Goal: Navigation & Orientation: Find specific page/section

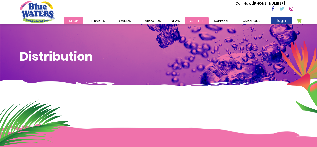
click at [204, 18] on link "careers" at bounding box center [197, 20] width 24 height 7
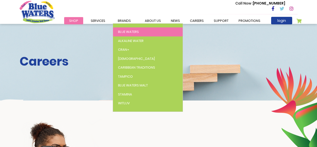
click at [122, 33] on span "Blue Waters" at bounding box center [128, 31] width 21 height 5
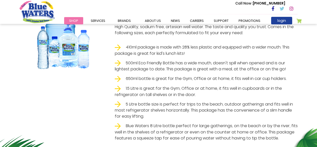
scroll to position [112, 0]
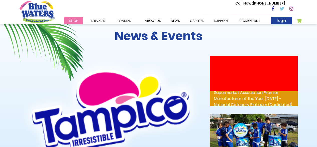
scroll to position [576, 0]
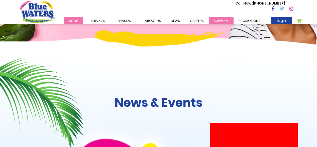
click at [217, 19] on link "support" at bounding box center [221, 20] width 25 height 7
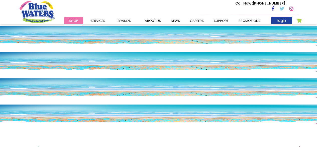
scroll to position [576, 0]
